Goal: Task Accomplishment & Management: Manage account settings

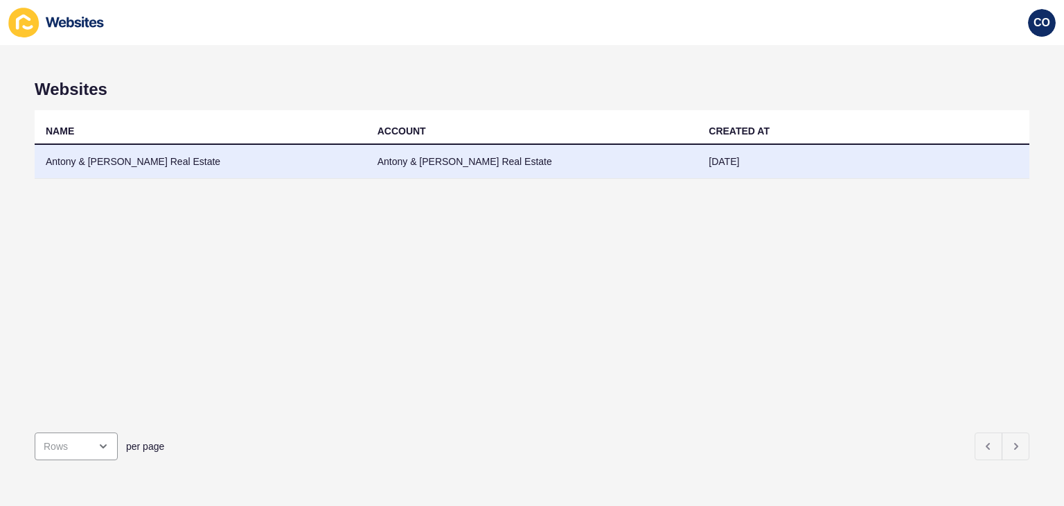
click at [88, 159] on td "Antony & Edwards Real Estate" at bounding box center [201, 162] width 332 height 34
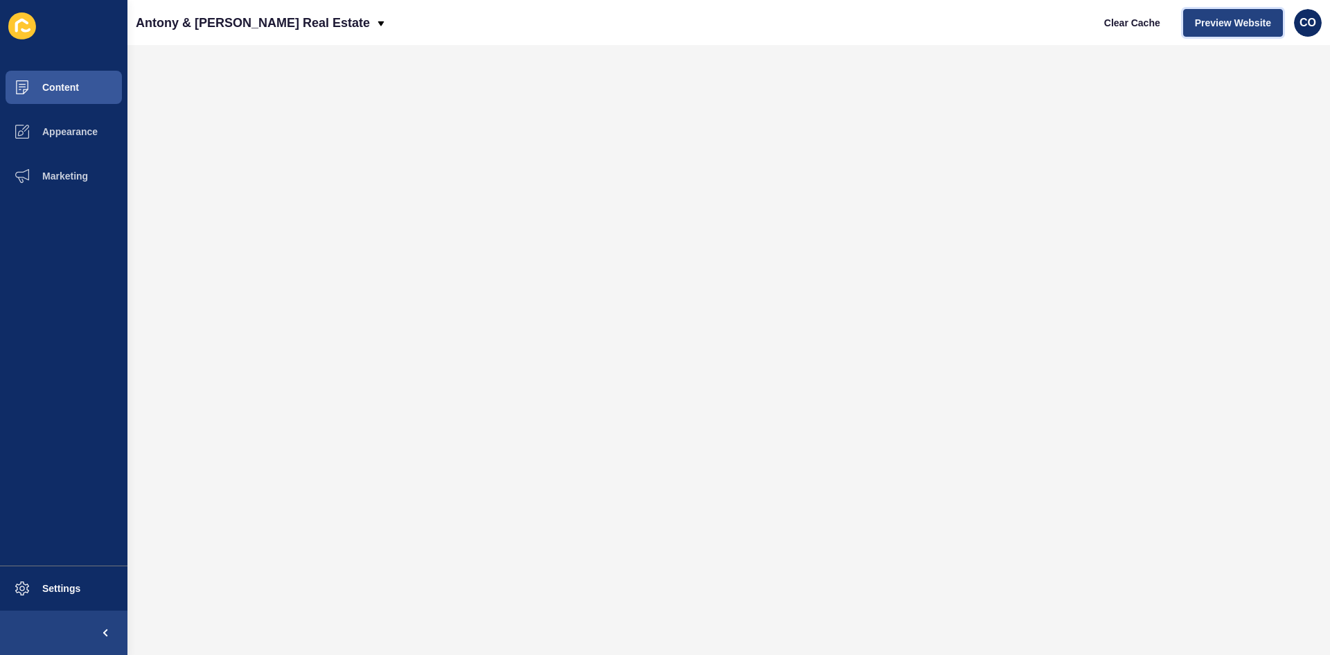
click at [1063, 24] on span "Preview Website" at bounding box center [1233, 23] width 76 height 14
click at [80, 180] on span "Marketing" at bounding box center [43, 175] width 90 height 11
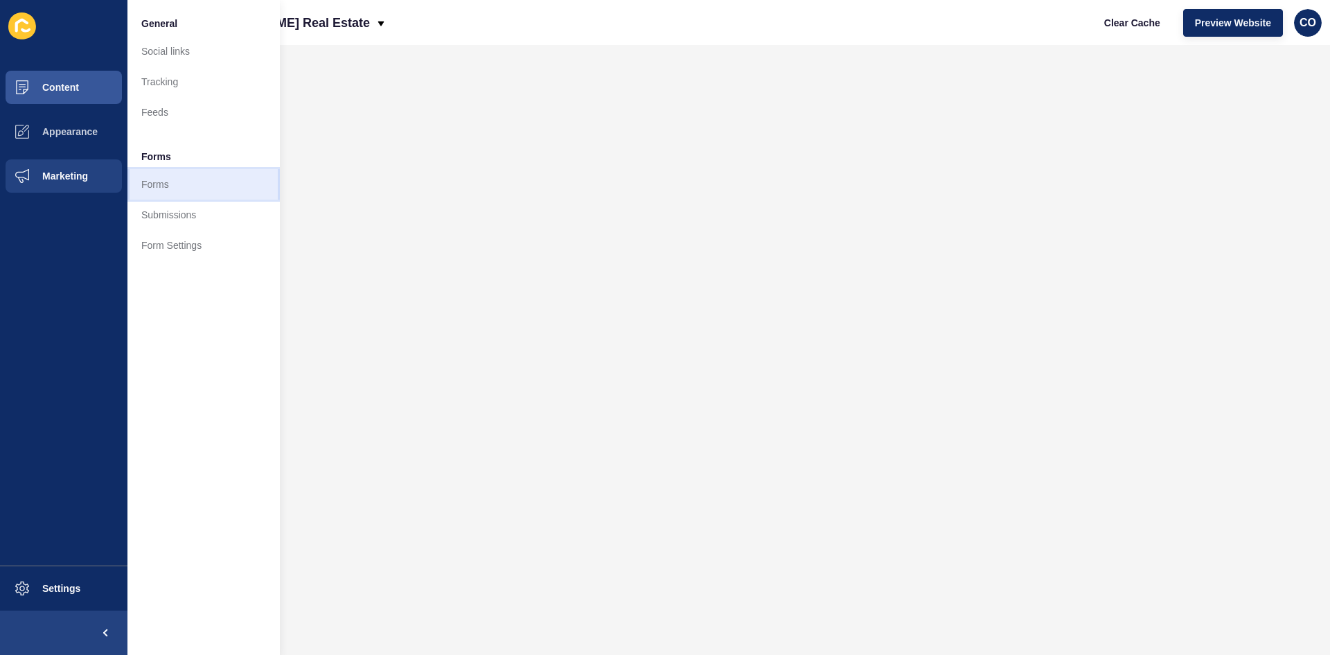
click at [156, 182] on link "Forms" at bounding box center [203, 184] width 152 height 30
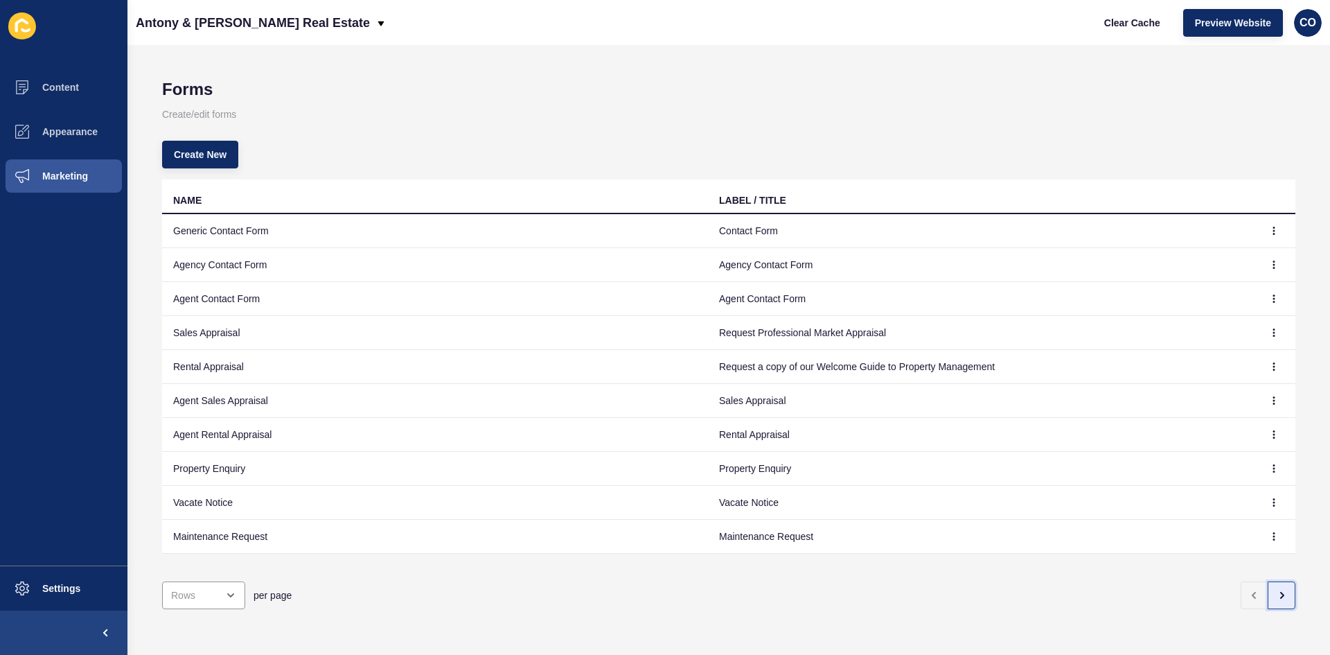
click at [1063, 505] on icon "button" at bounding box center [1281, 595] width 11 height 11
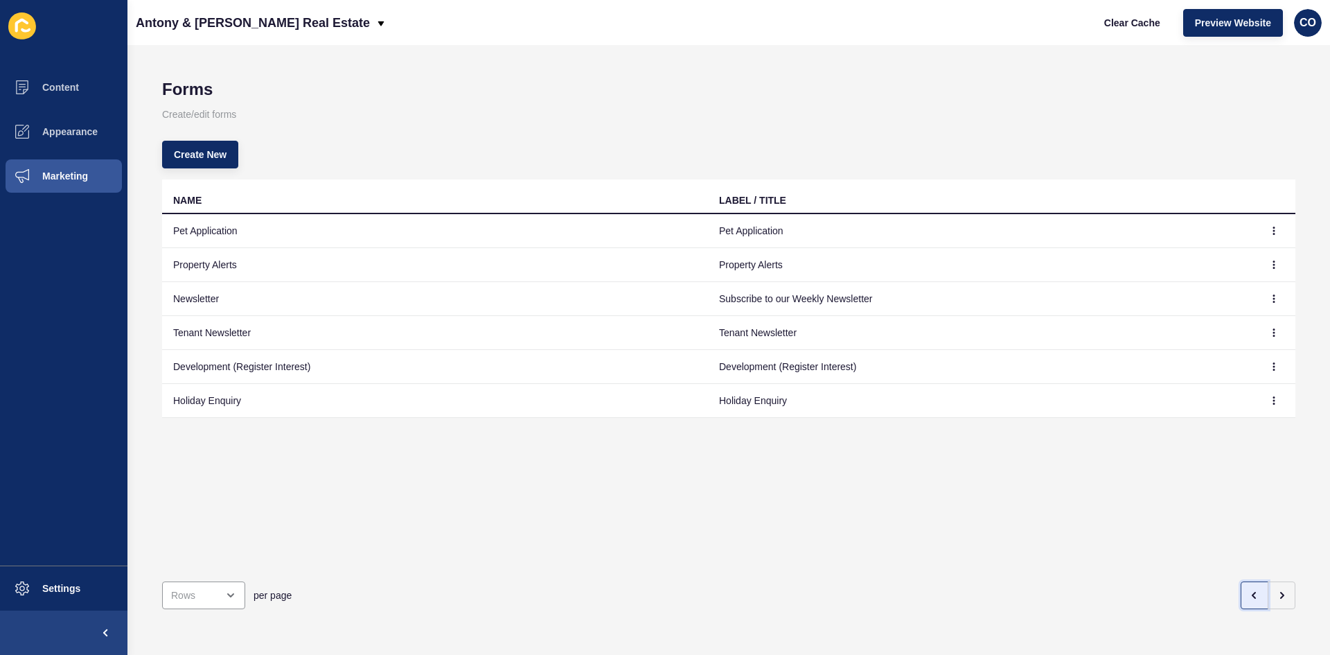
click at [1063, 505] on icon "button" at bounding box center [1254, 595] width 11 height 11
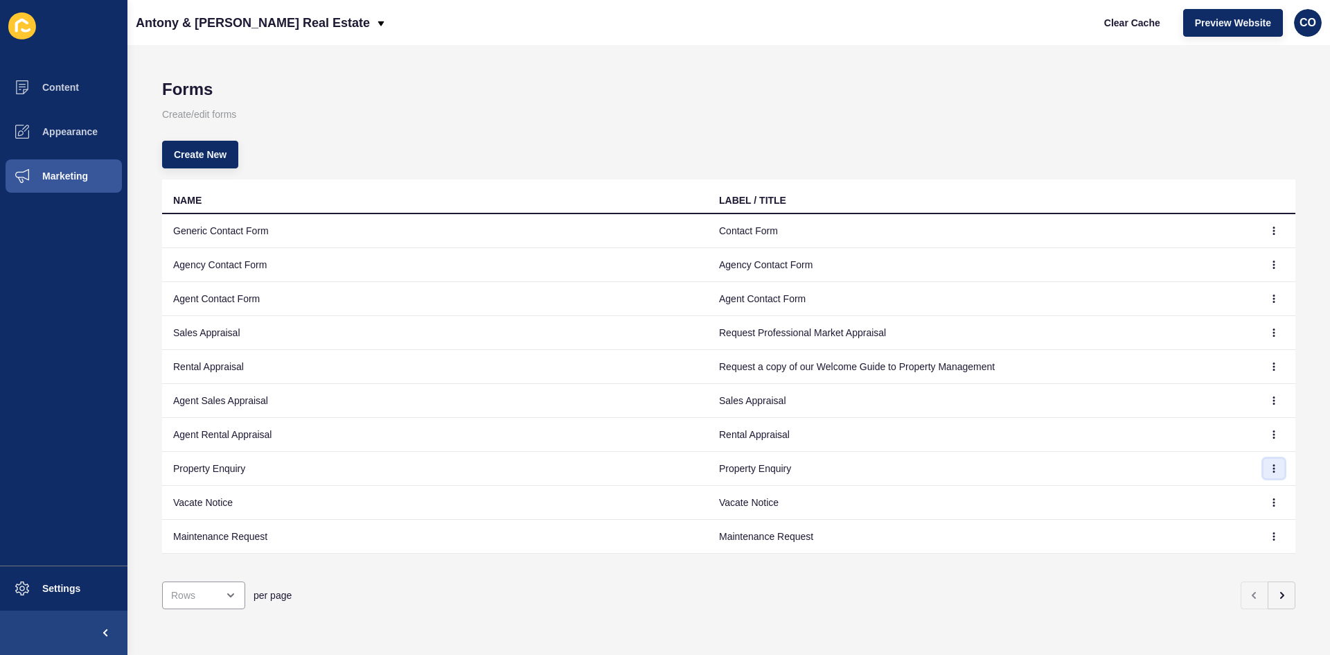
click at [1063, 468] on icon "button" at bounding box center [1274, 468] width 1 height 7
click at [1063, 499] on link "Edit" at bounding box center [1225, 496] width 97 height 30
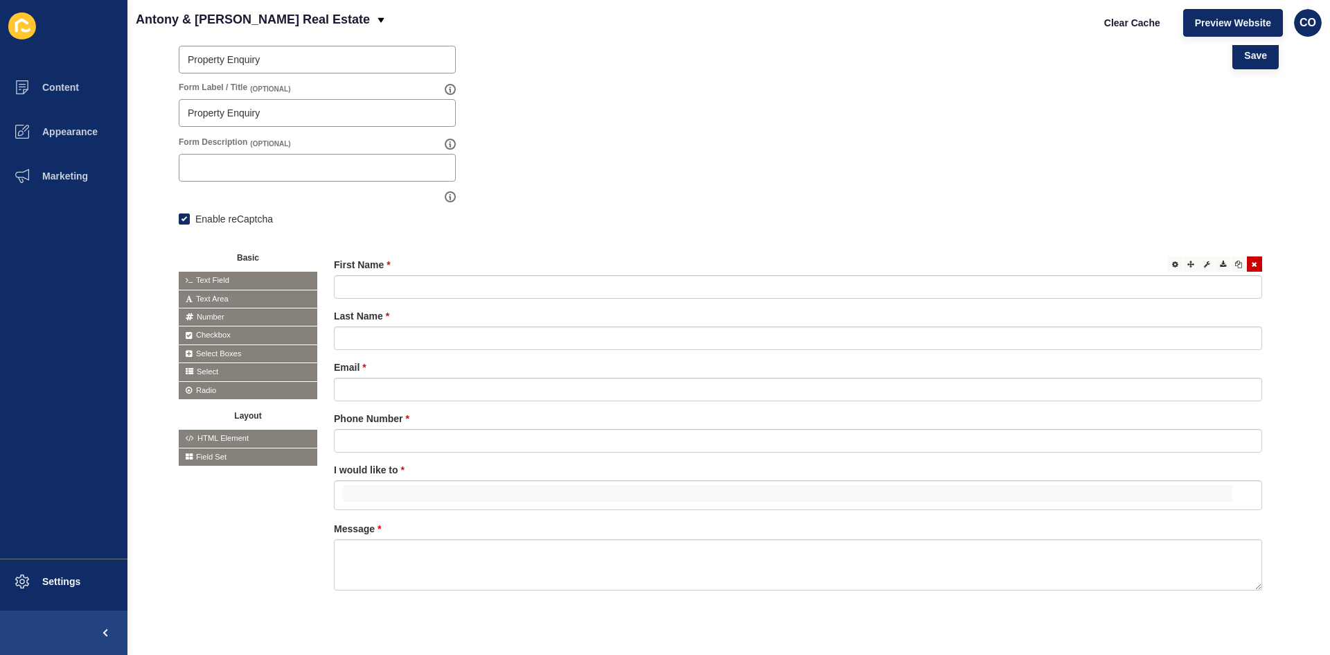
scroll to position [174, 0]
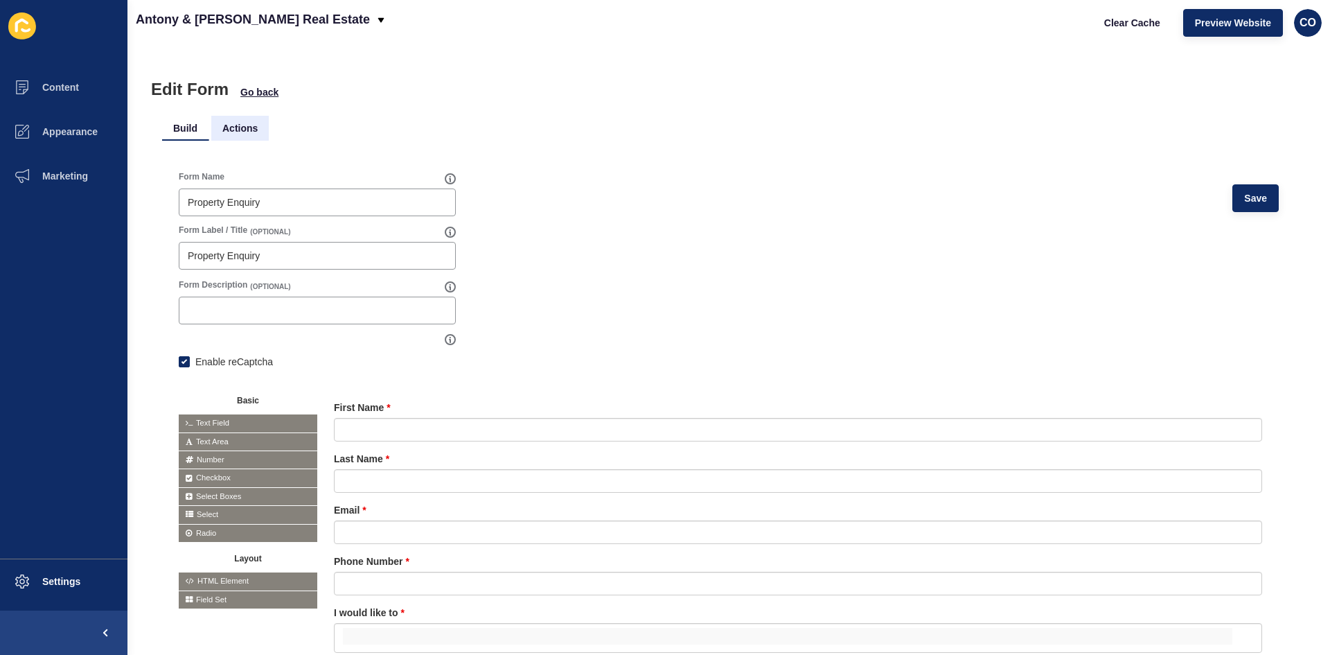
click at [245, 128] on li "Actions" at bounding box center [239, 128] width 57 height 25
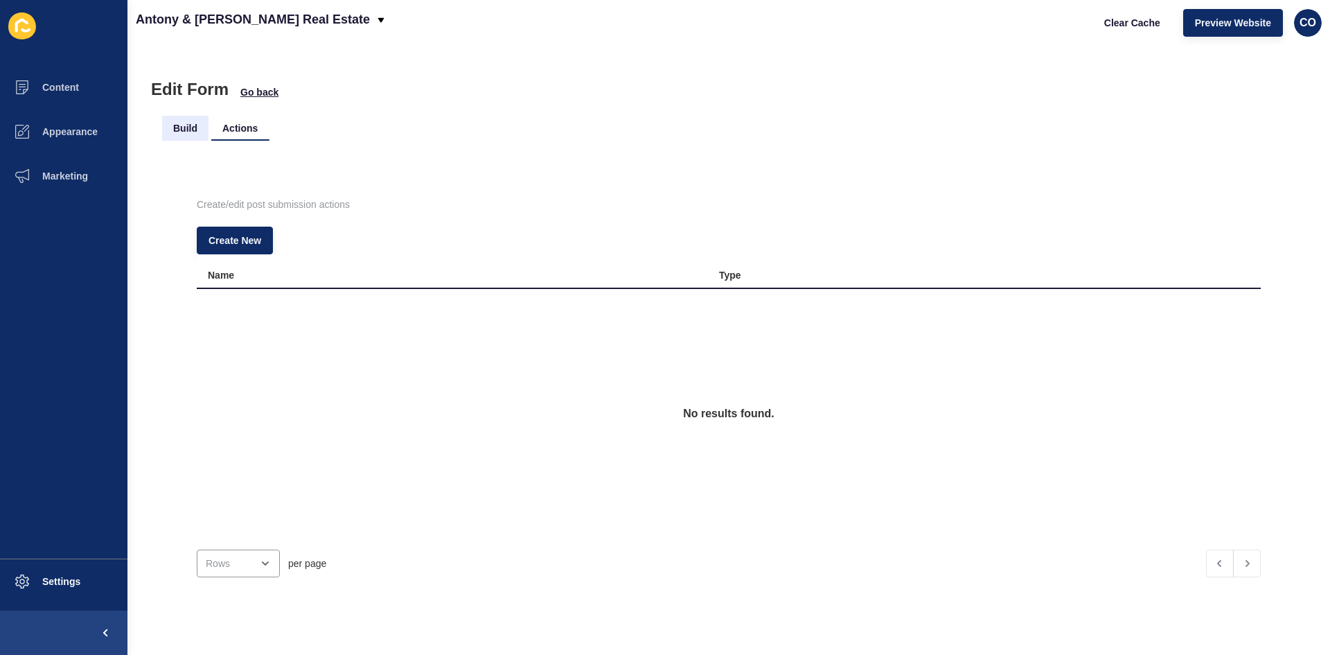
click at [188, 127] on li "Build" at bounding box center [185, 128] width 46 height 25
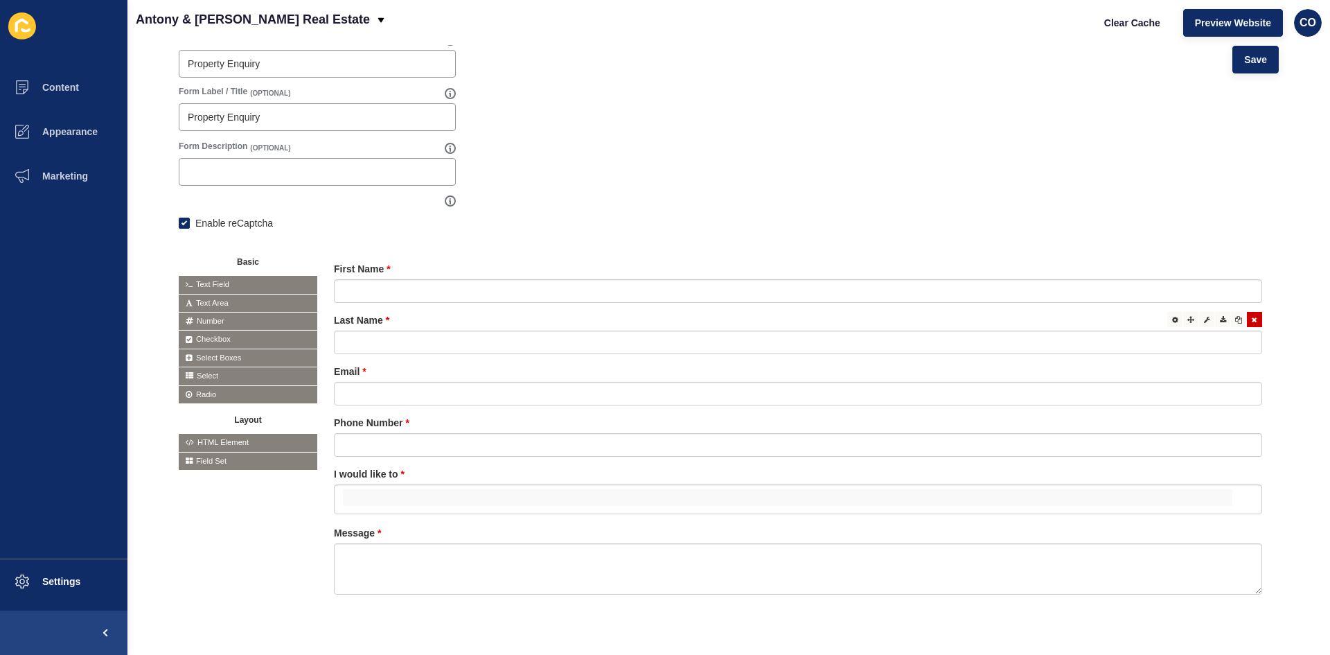
scroll to position [174, 0]
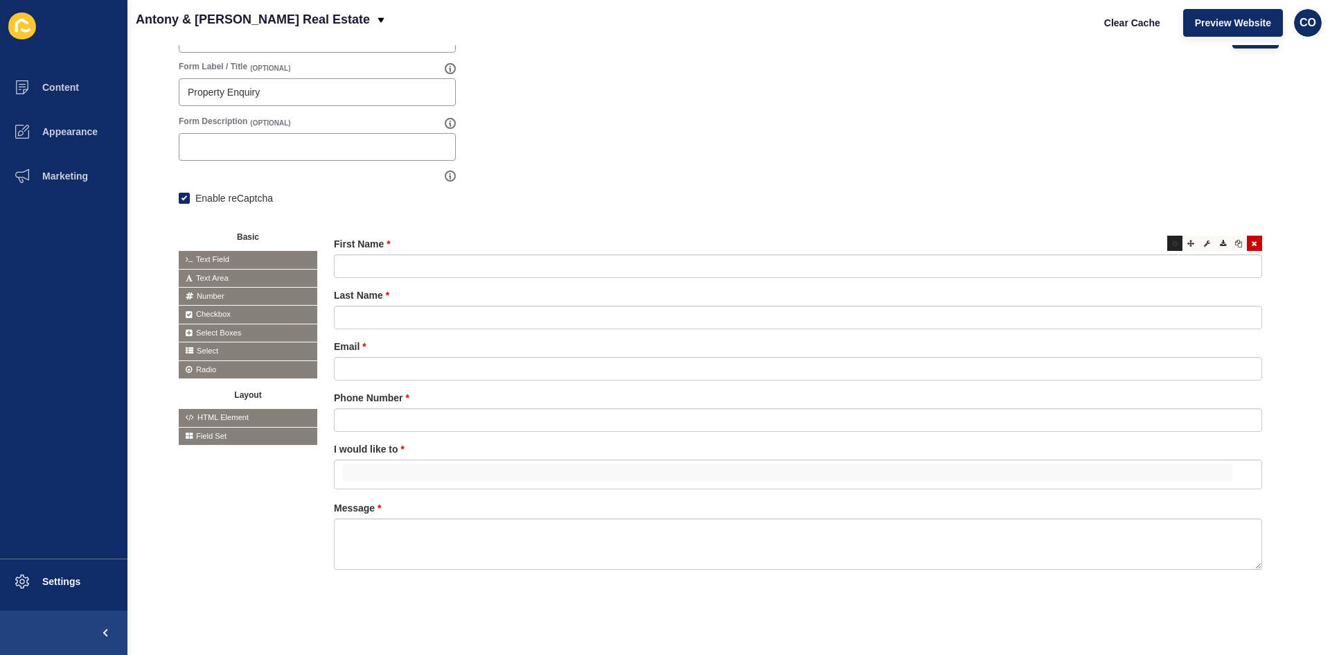
click at [1063, 240] on icon at bounding box center [1175, 243] width 6 height 7
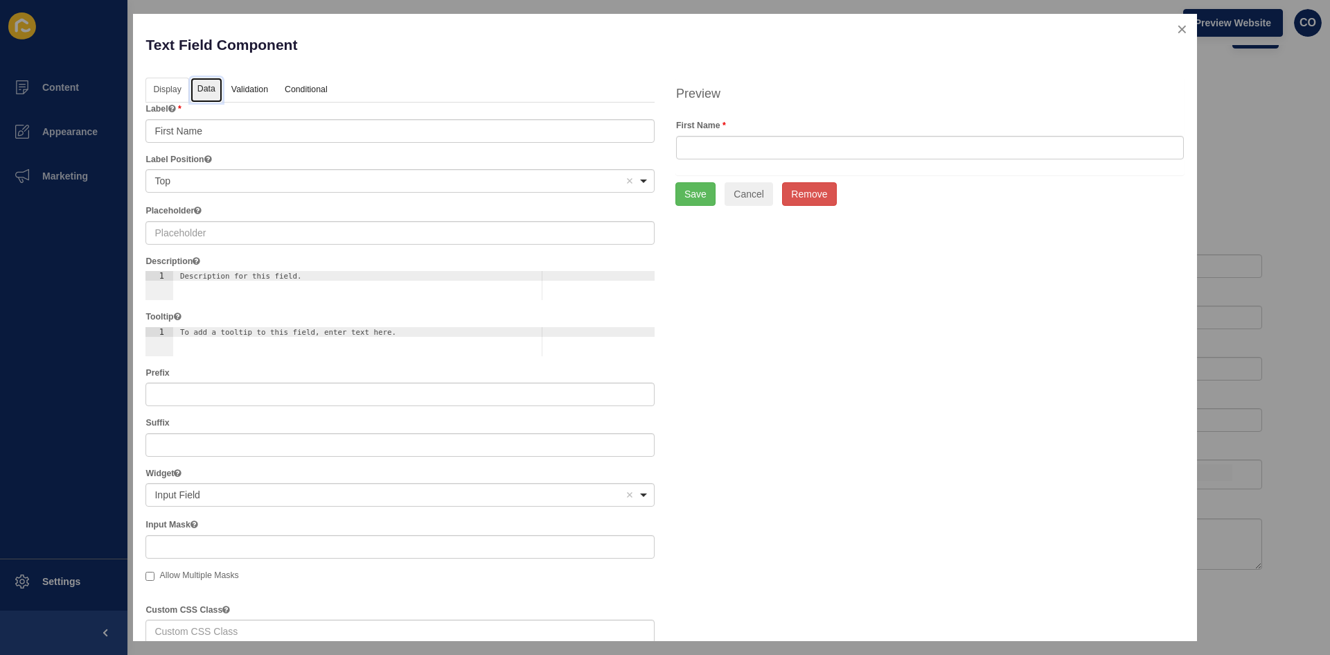
click at [213, 89] on link "Data" at bounding box center [207, 91] width 32 height 26
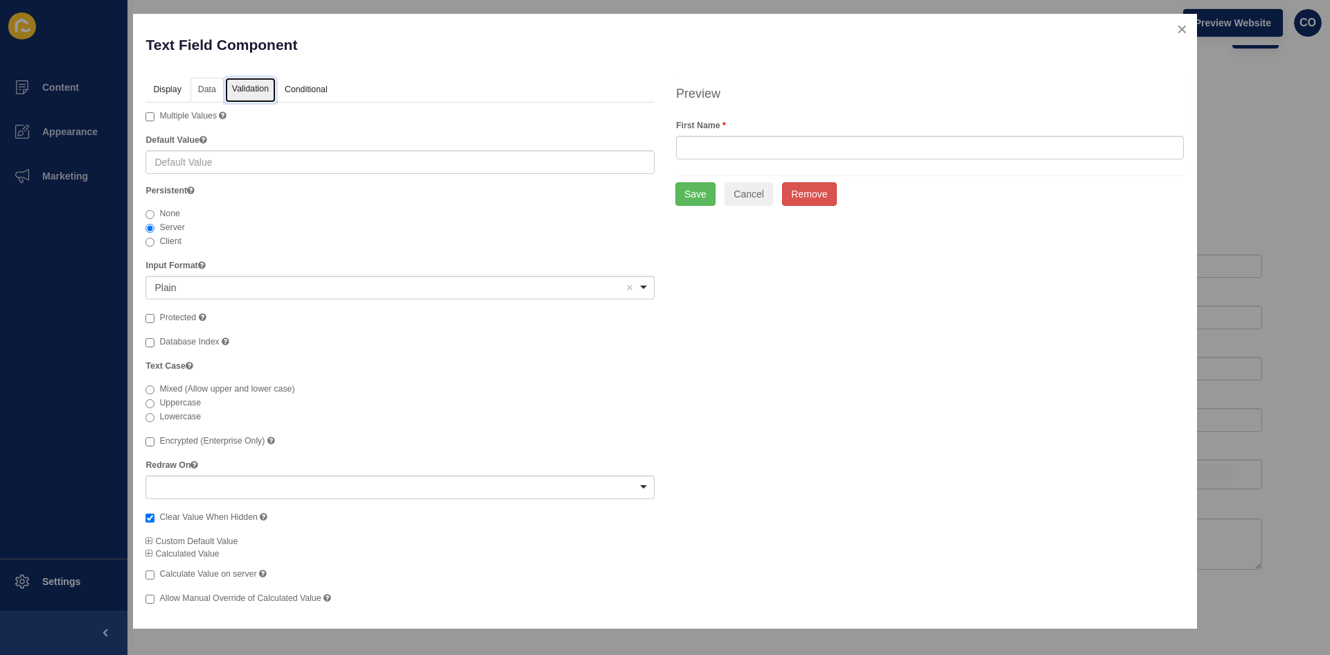
click at [237, 89] on link "Validation" at bounding box center [250, 91] width 51 height 26
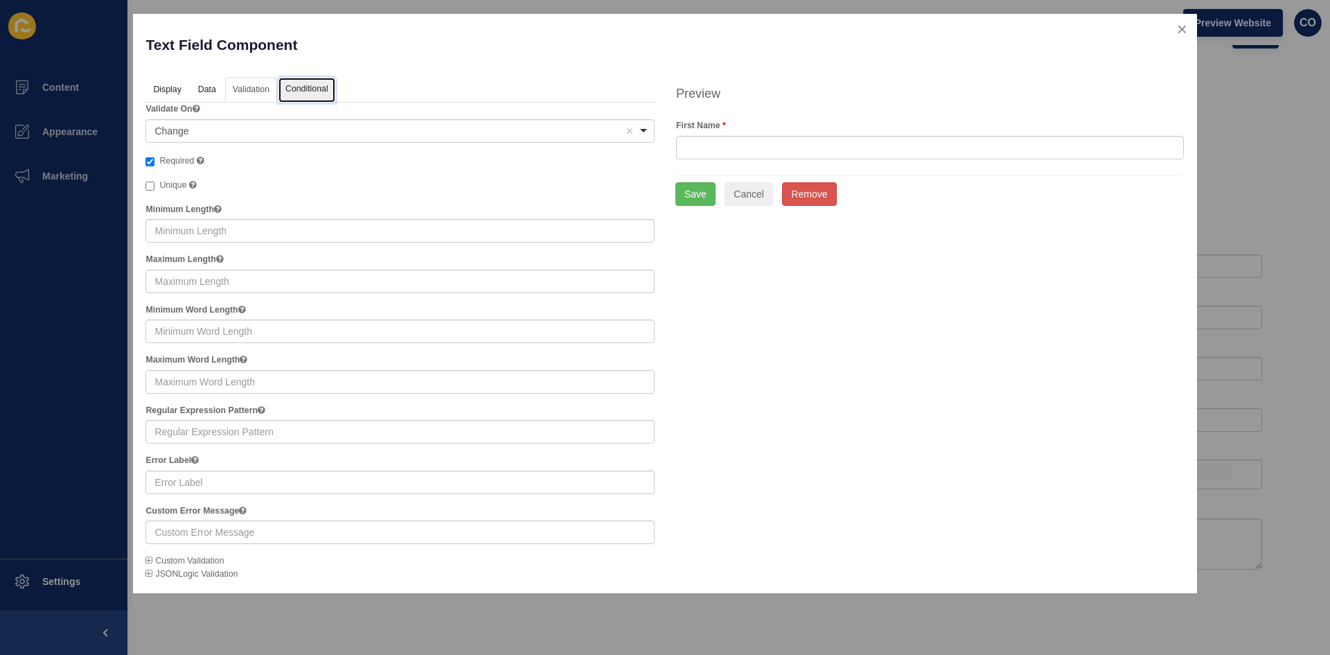
click at [301, 86] on link "Conditional" at bounding box center [306, 91] width 57 height 26
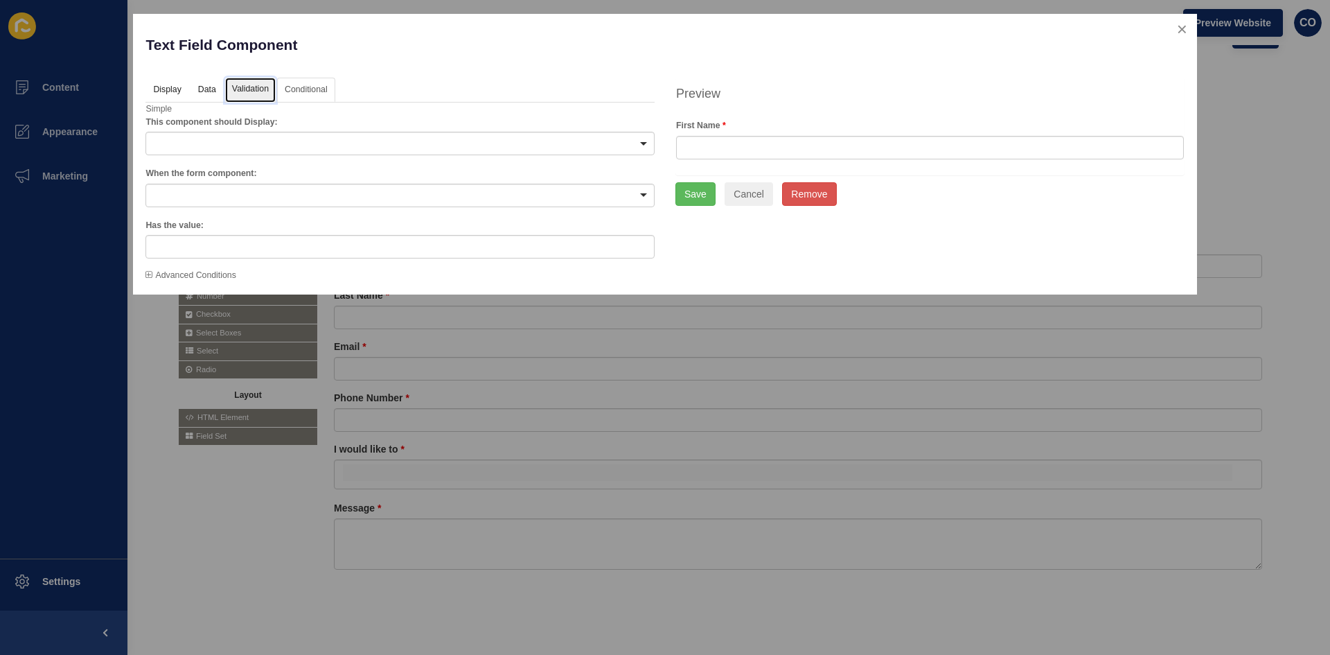
click at [256, 90] on link "Validation" at bounding box center [250, 91] width 51 height 26
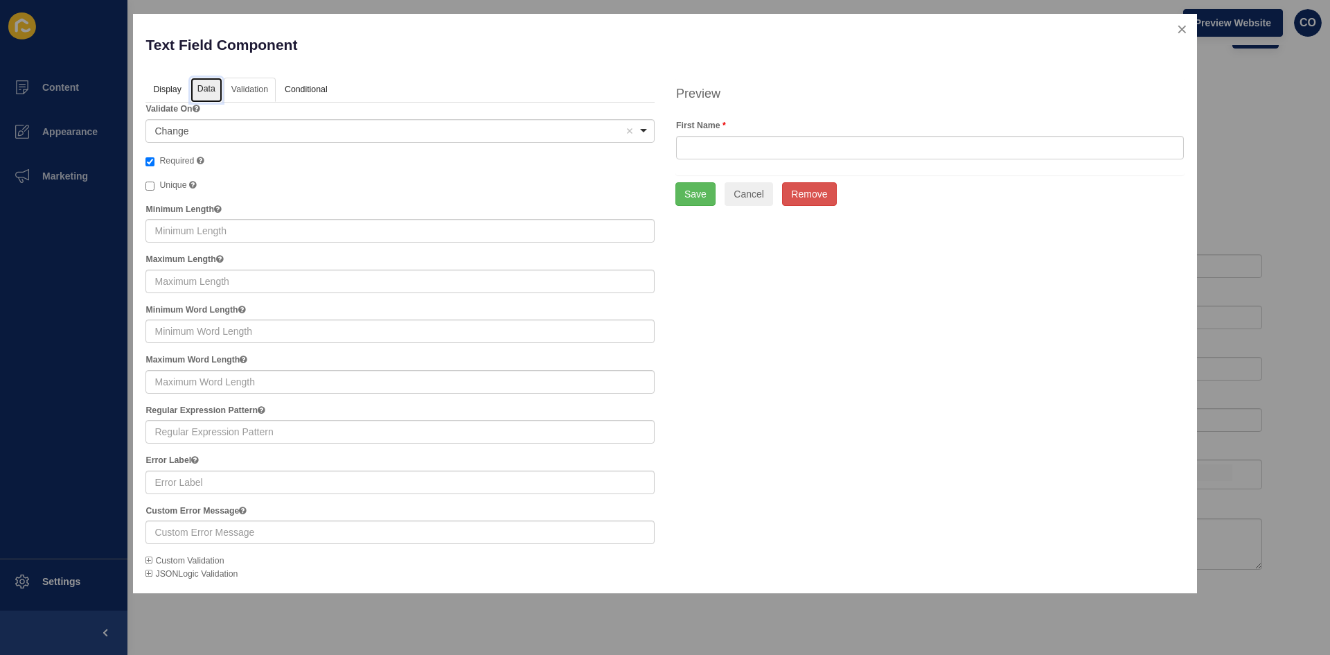
click at [213, 89] on link "Data" at bounding box center [207, 91] width 32 height 26
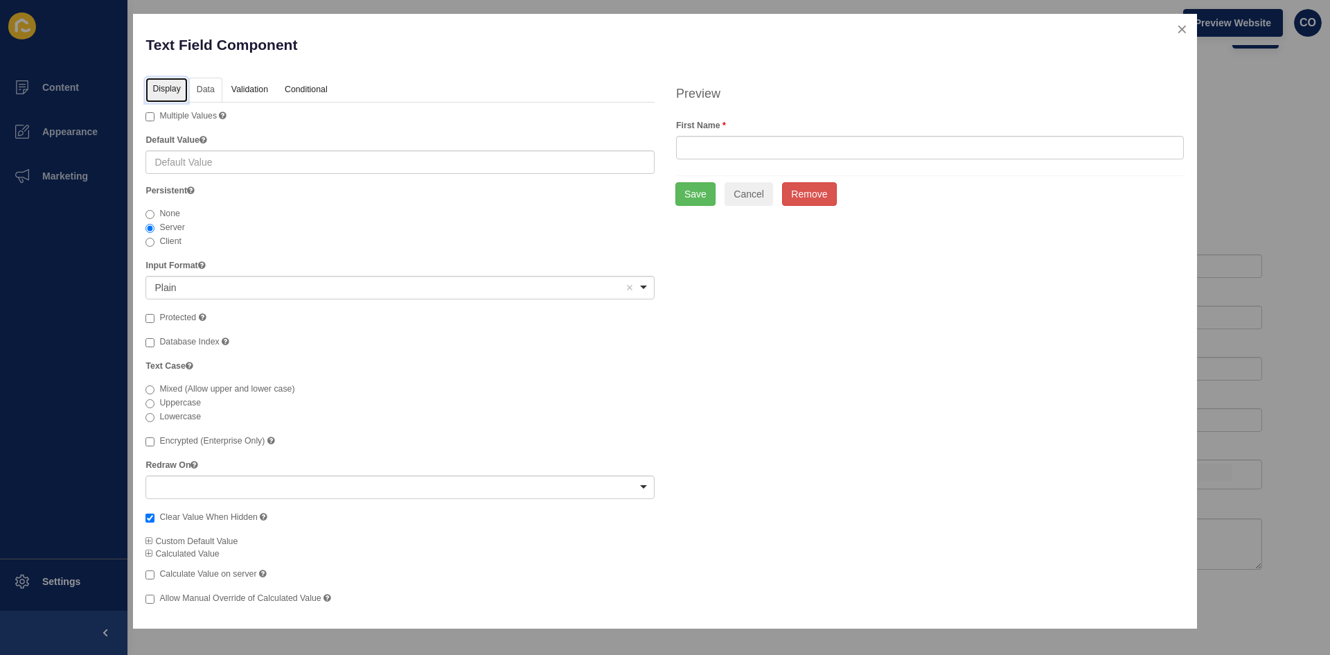
click at [170, 89] on link "Display" at bounding box center [166, 91] width 42 height 26
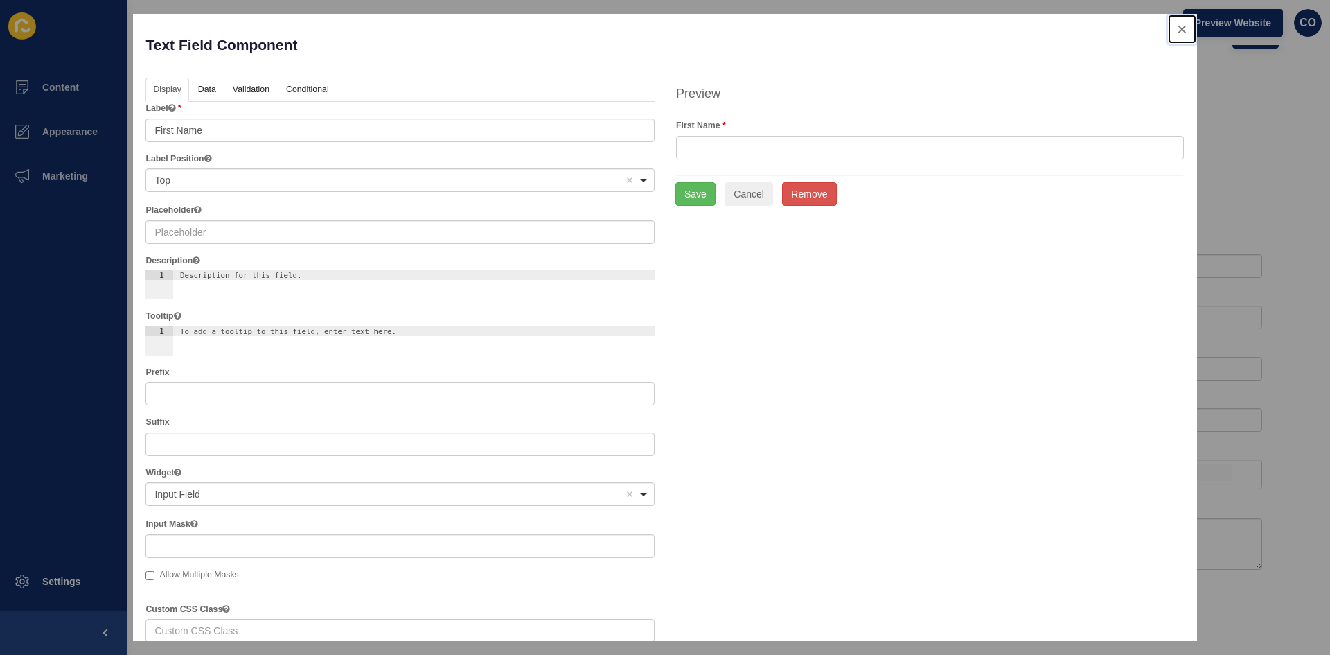
click at [1063, 26] on button "close" at bounding box center [1182, 29] width 28 height 29
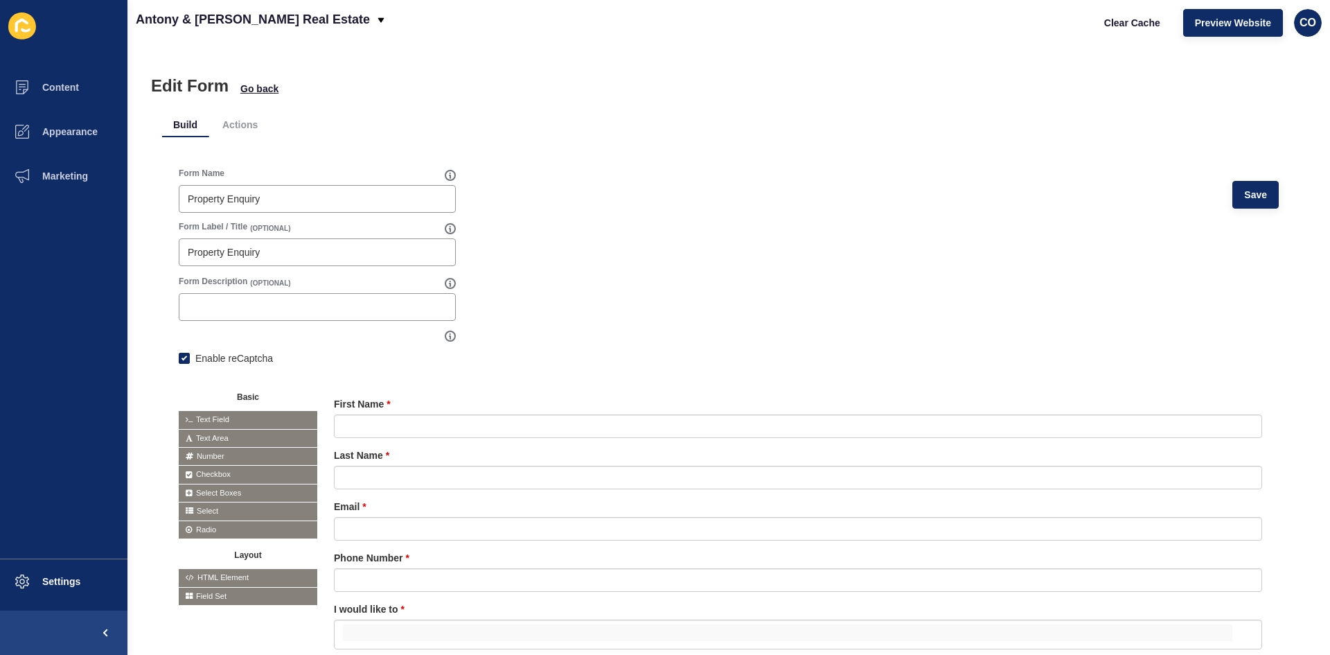
scroll to position [0, 0]
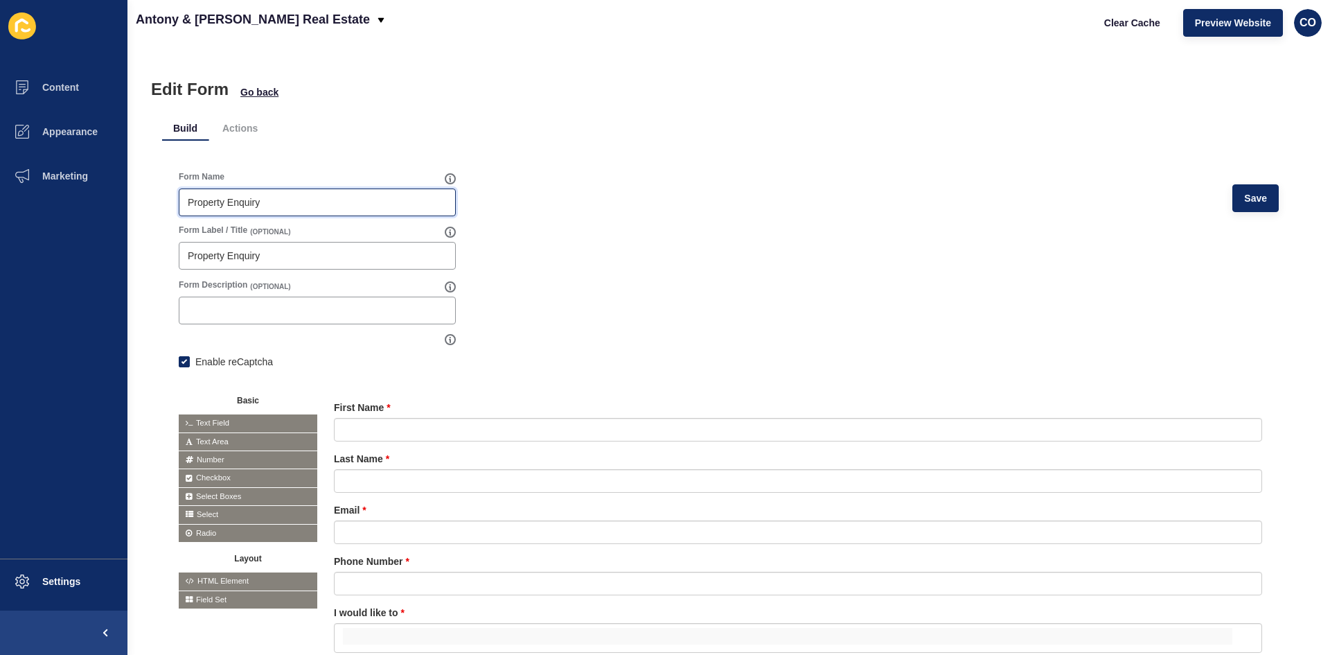
drag, startPoint x: 228, startPoint y: 199, endPoint x: 185, endPoint y: 199, distance: 43.0
click at [185, 199] on div "Property Enquiry" at bounding box center [317, 202] width 277 height 28
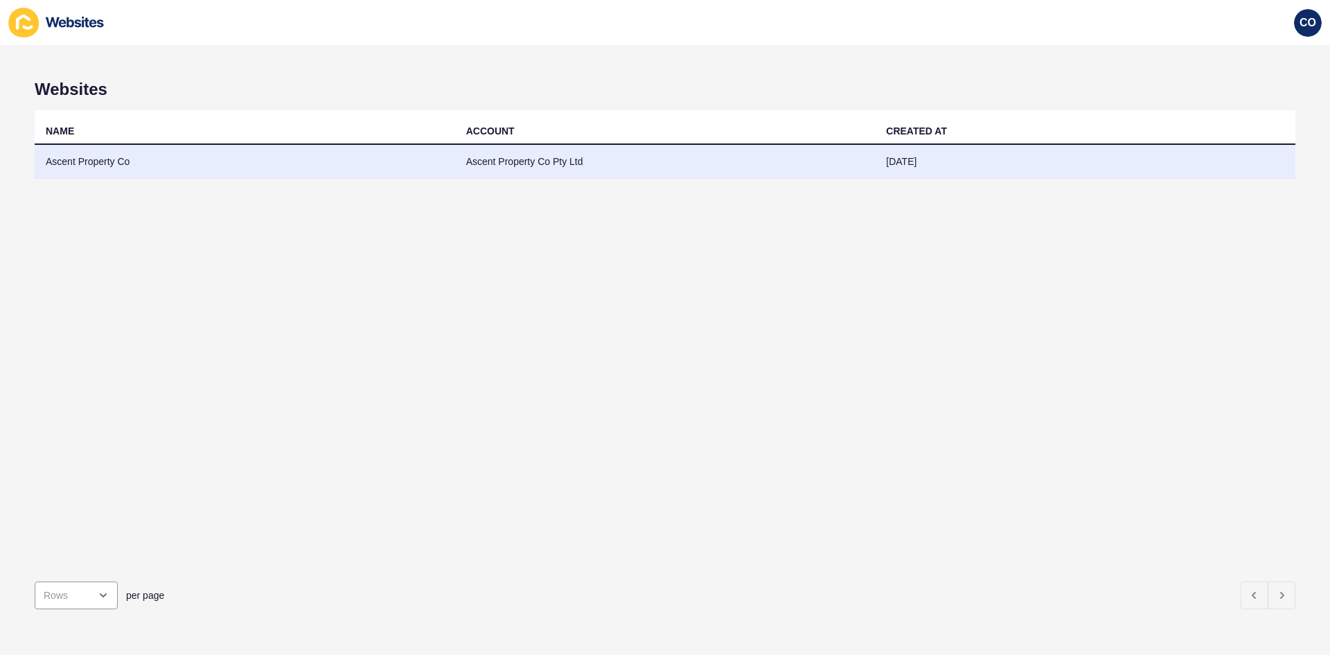
click at [104, 161] on td "Ascent Property Co" at bounding box center [245, 162] width 421 height 34
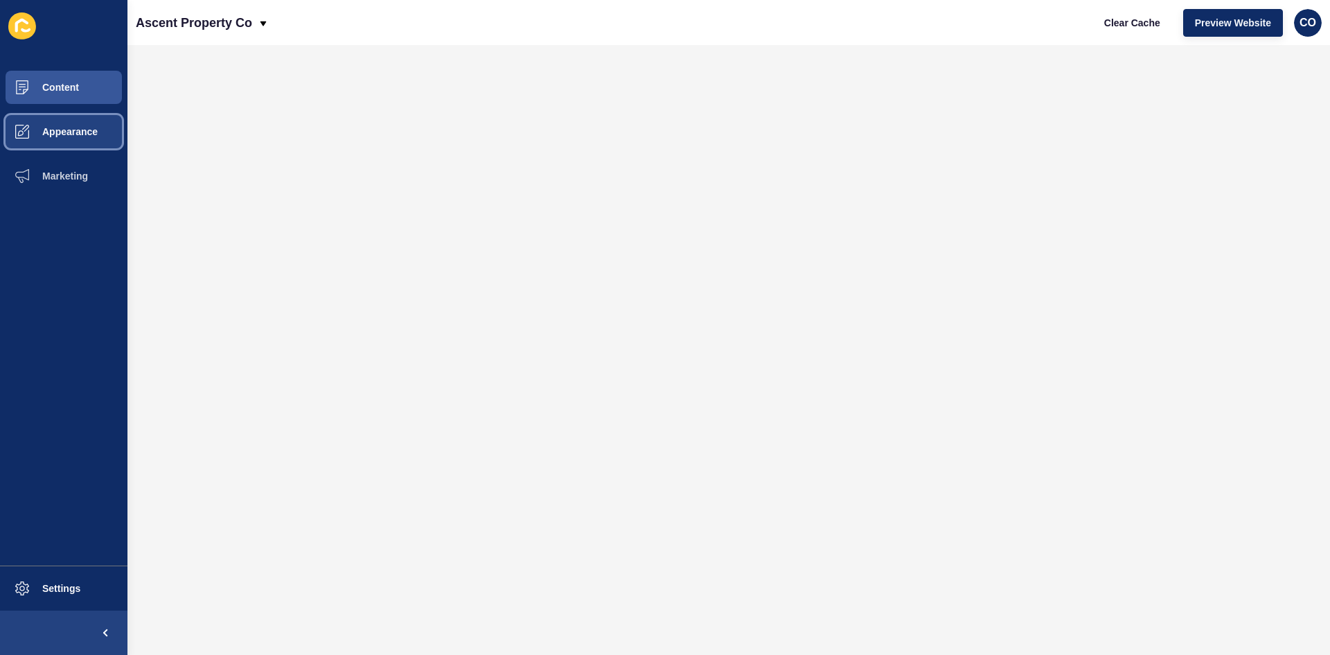
click at [94, 128] on span "Appearance" at bounding box center [48, 131] width 100 height 11
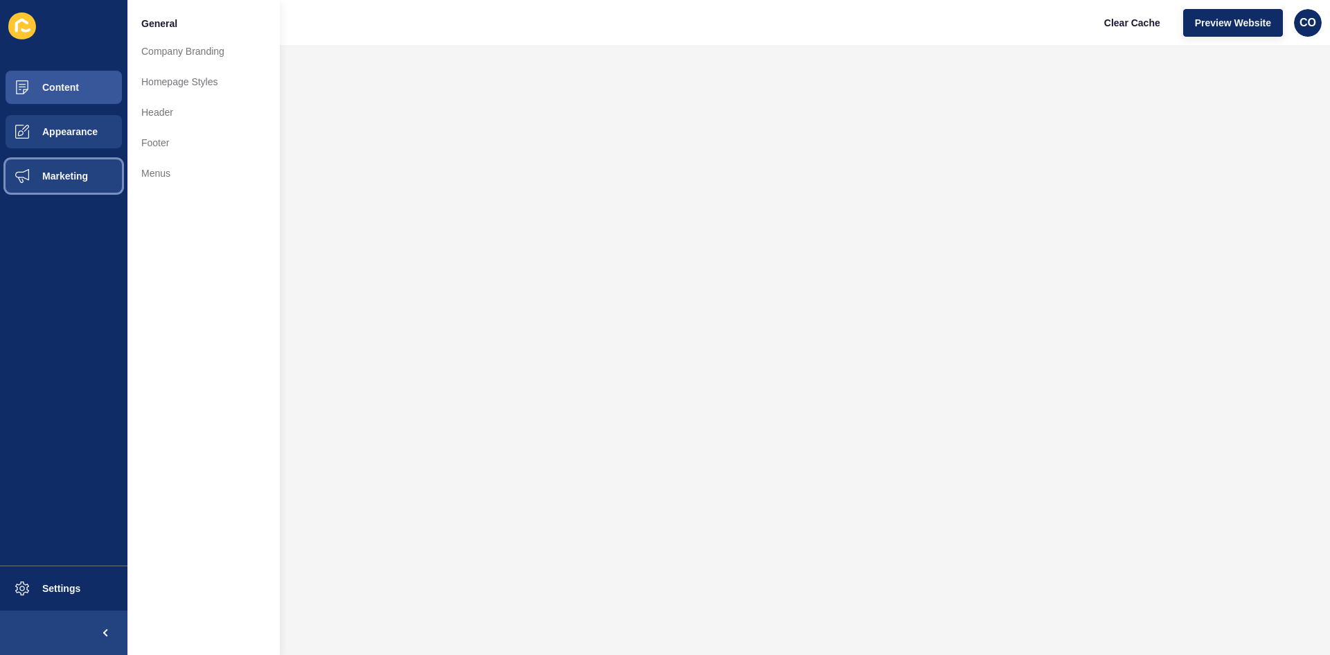
click at [83, 175] on span "Marketing" at bounding box center [43, 175] width 90 height 11
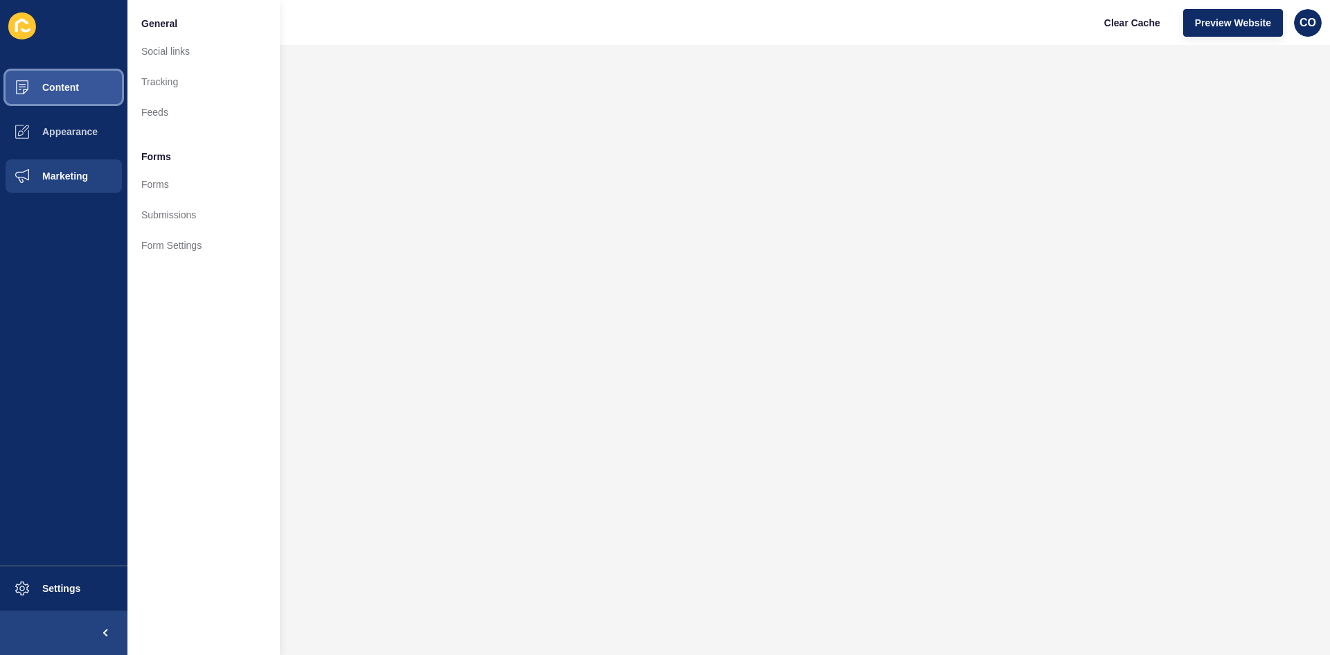
click at [87, 85] on button "Content" at bounding box center [63, 87] width 127 height 44
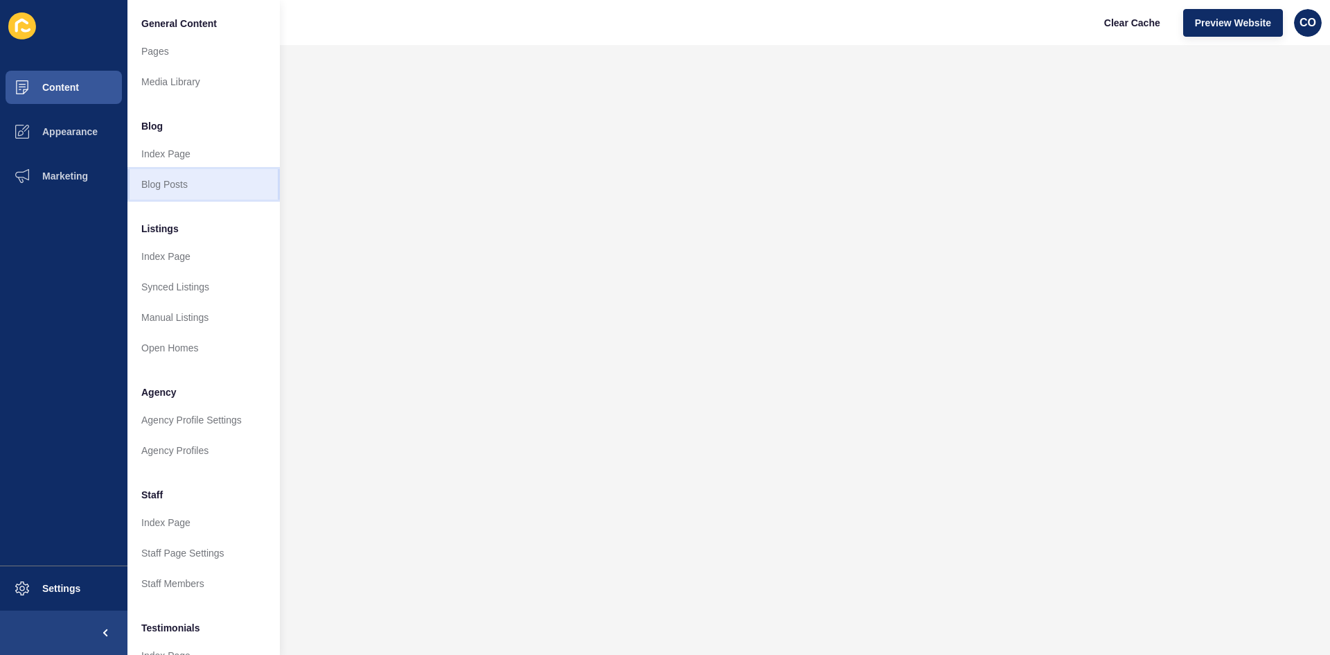
click at [185, 187] on link "Blog Posts" at bounding box center [203, 184] width 152 height 30
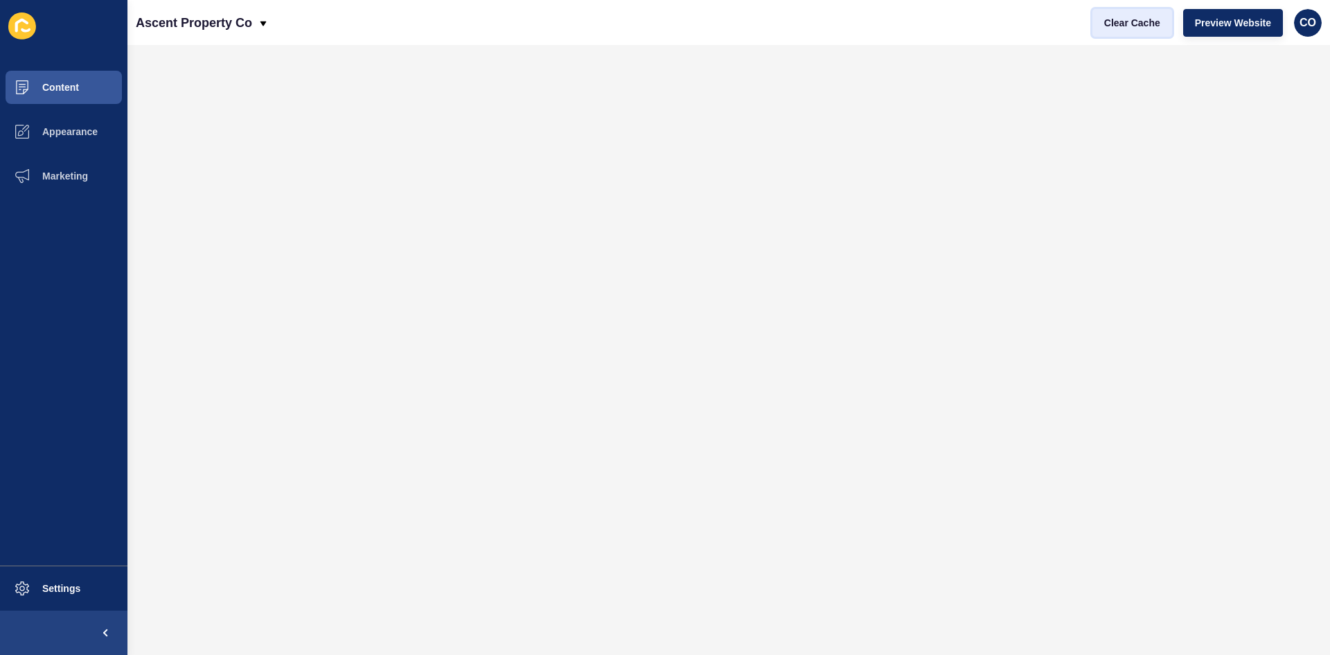
click at [1063, 24] on span "Clear Cache" at bounding box center [1132, 23] width 56 height 14
click at [1063, 23] on span "Clear Cache" at bounding box center [1132, 23] width 56 height 14
click at [1063, 15] on button "Preview Website" at bounding box center [1233, 23] width 100 height 28
click at [1063, 26] on span "Clear Cache" at bounding box center [1132, 23] width 56 height 14
